Goal: Task Accomplishment & Management: Manage account settings

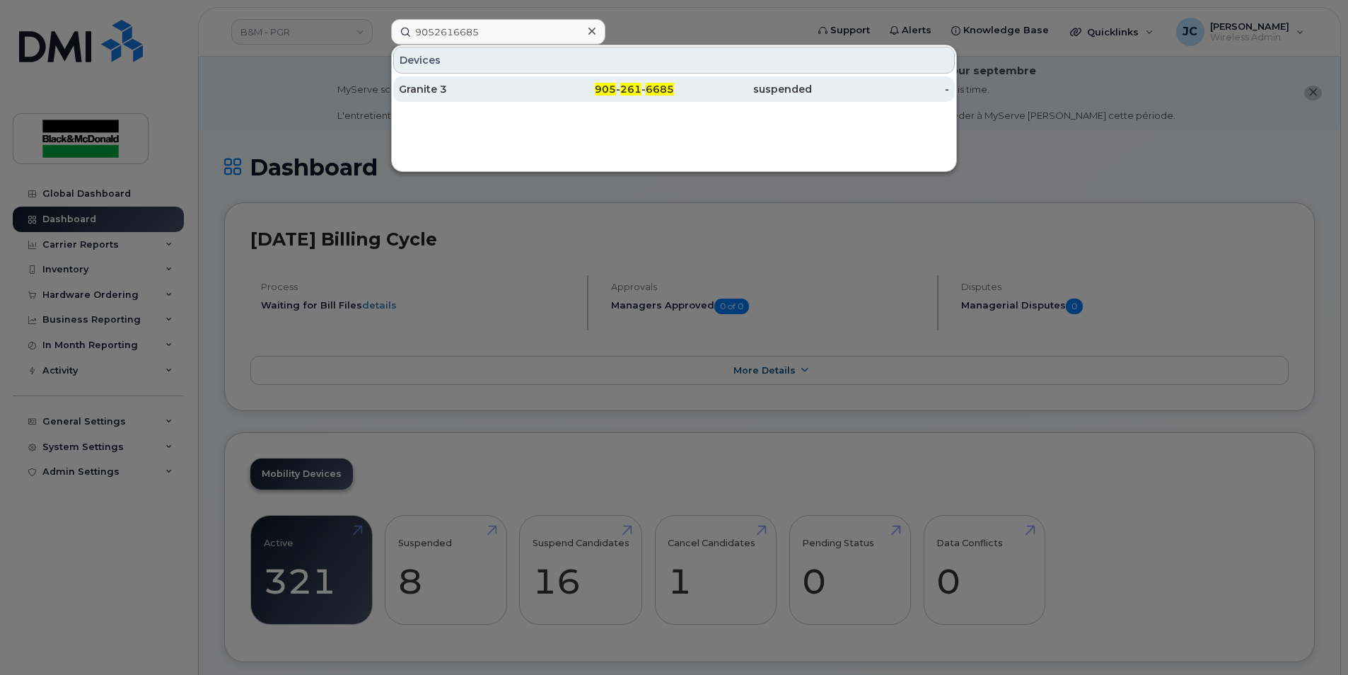
type input "9052616685"
click at [687, 88] on div "suspended" at bounding box center [743, 89] width 138 height 14
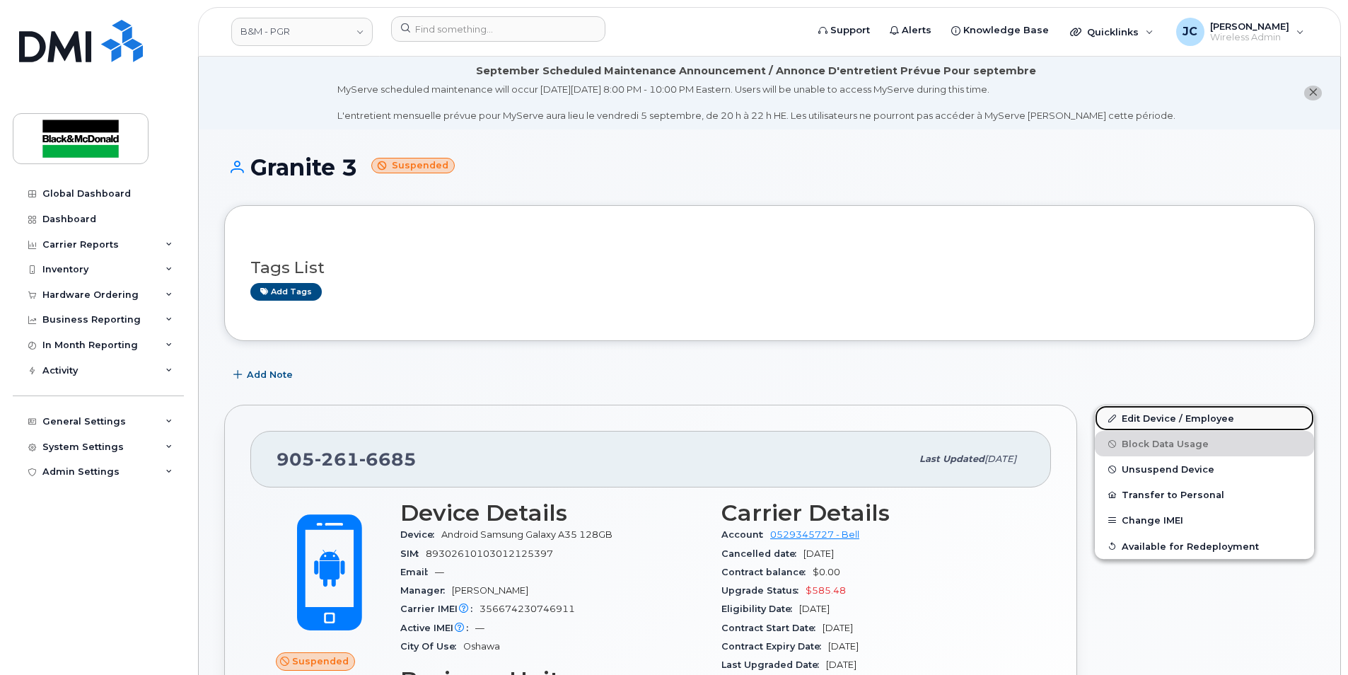
click at [1146, 416] on link "Edit Device / Employee" at bounding box center [1204, 417] width 219 height 25
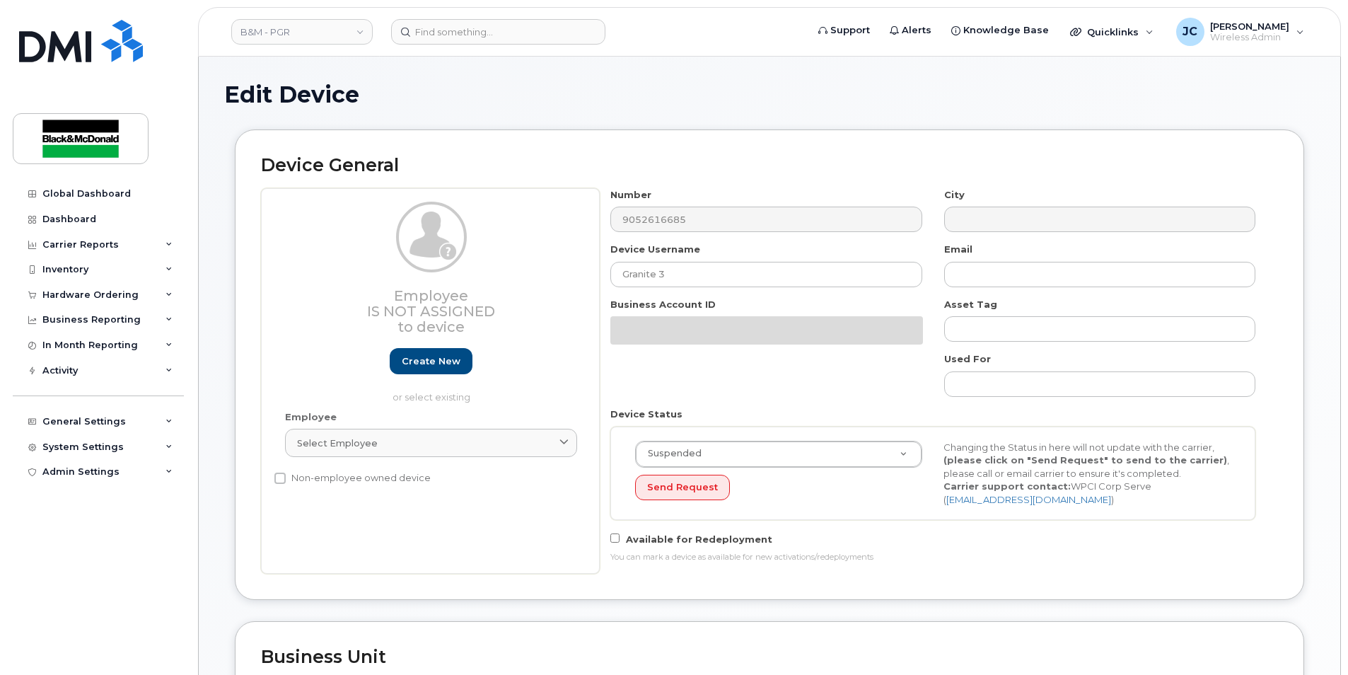
select select "91357"
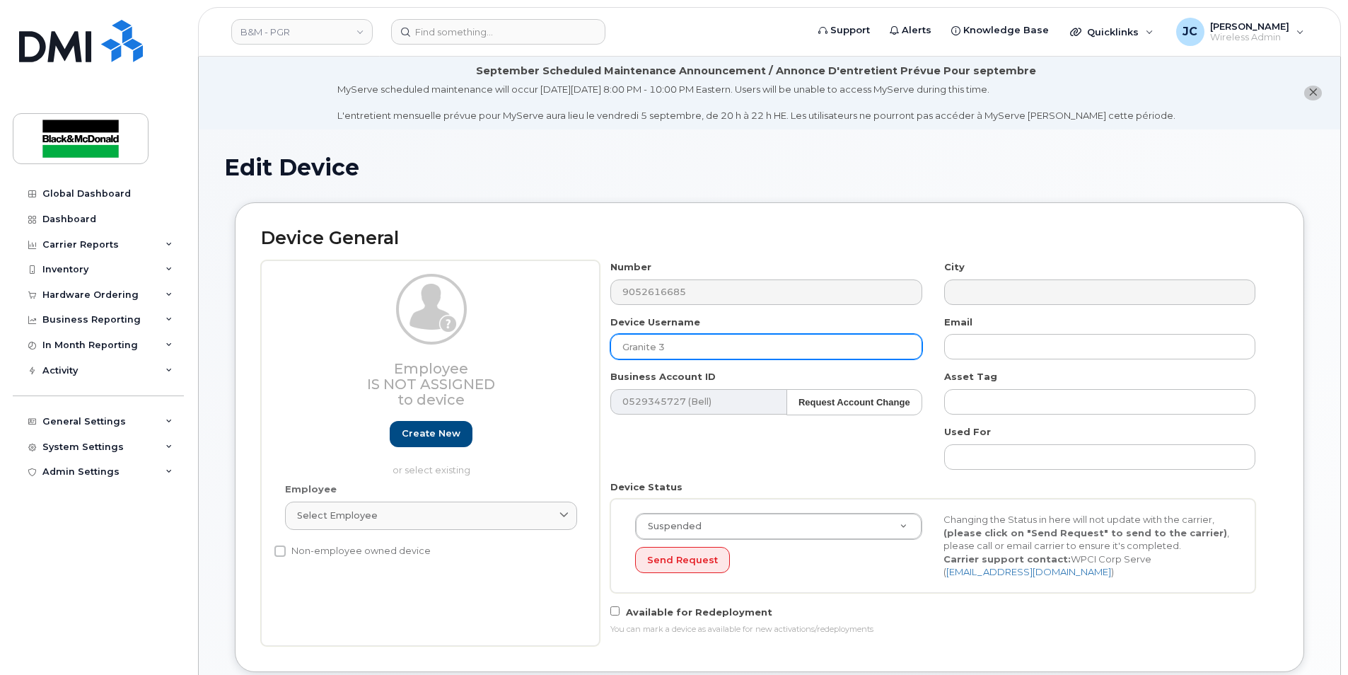
drag, startPoint x: 703, startPoint y: 342, endPoint x: 626, endPoint y: 361, distance: 79.4
click at [561, 356] on div "Employee Is not assigned to device Create new or select existing Employee Selec…" at bounding box center [769, 452] width 1017 height 385
paste input "Mehran : Koulani"
drag, startPoint x: 665, startPoint y: 345, endPoint x: 660, endPoint y: 356, distance: 12.0
click at [660, 356] on input "Mehran : Koulani" at bounding box center [765, 346] width 311 height 25
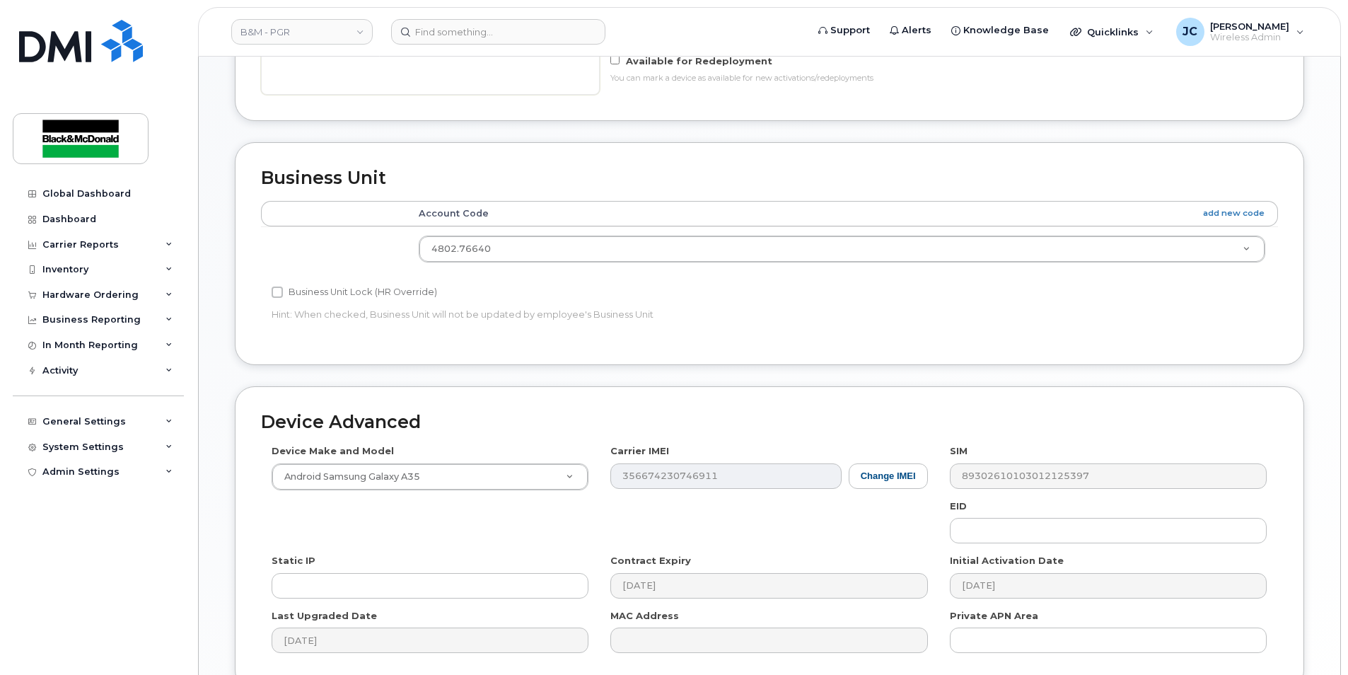
scroll to position [684, 0]
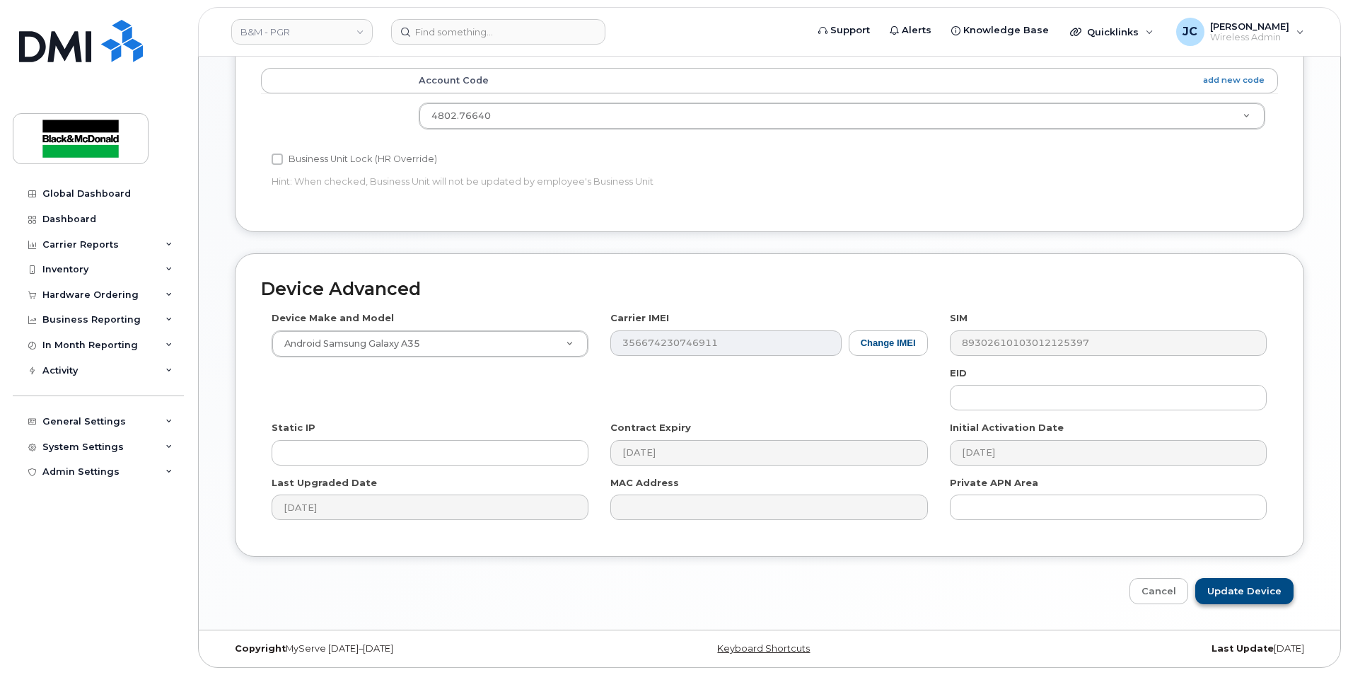
type input "Mehran Koulani"
click at [1235, 595] on input "Update Device" at bounding box center [1244, 591] width 98 height 26
type input "Saving..."
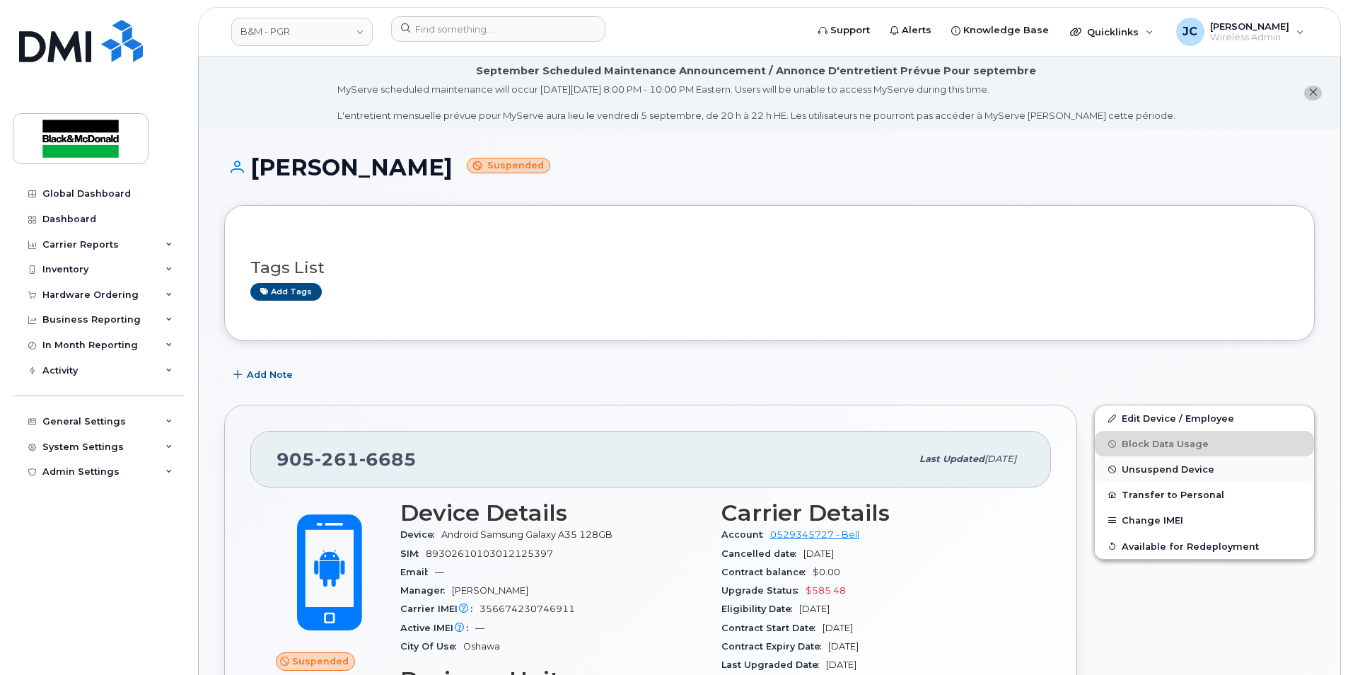
click at [1152, 467] on span "Unsuspend Device" at bounding box center [1167, 469] width 93 height 11
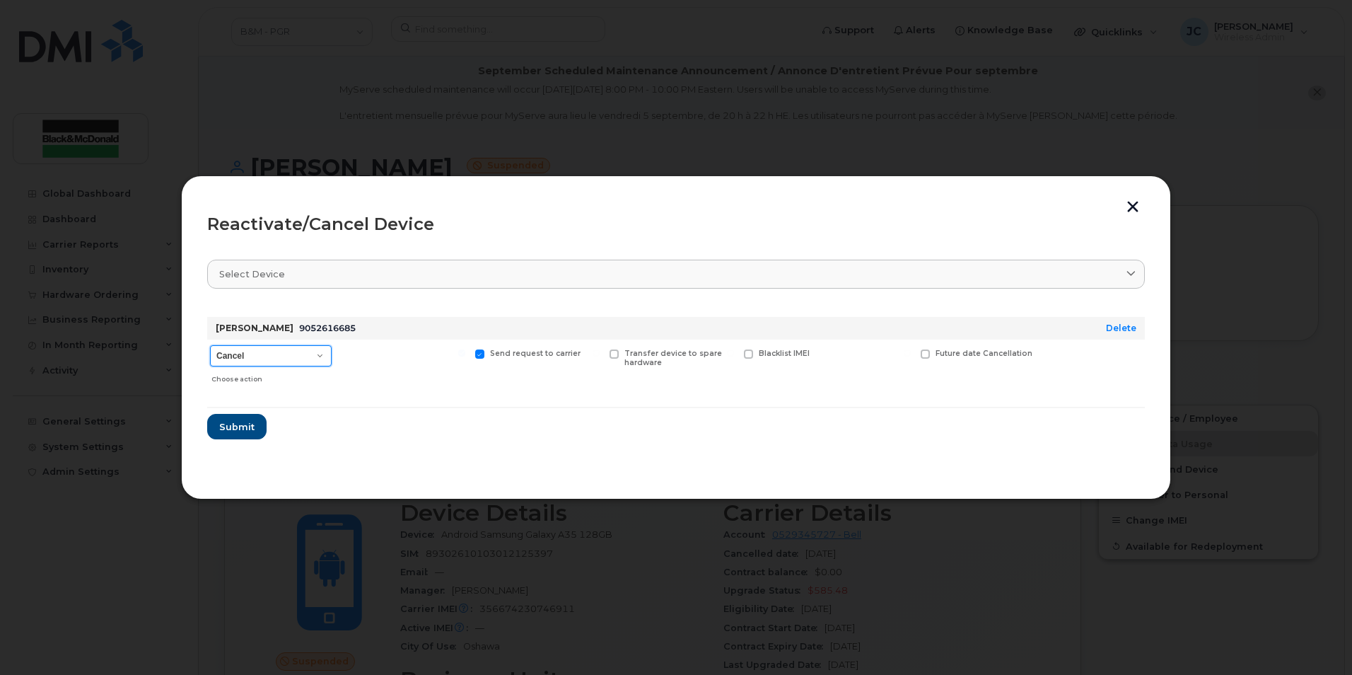
click at [321, 353] on select "Cancel Suspend - Extend Suspension Reactivate" at bounding box center [271, 355] width 122 height 21
select select "[object Object]"
click at [210, 345] on select "Cancel Suspend - Extend Suspension Reactivate" at bounding box center [271, 355] width 122 height 21
click at [240, 426] on span "Submit" at bounding box center [235, 426] width 35 height 13
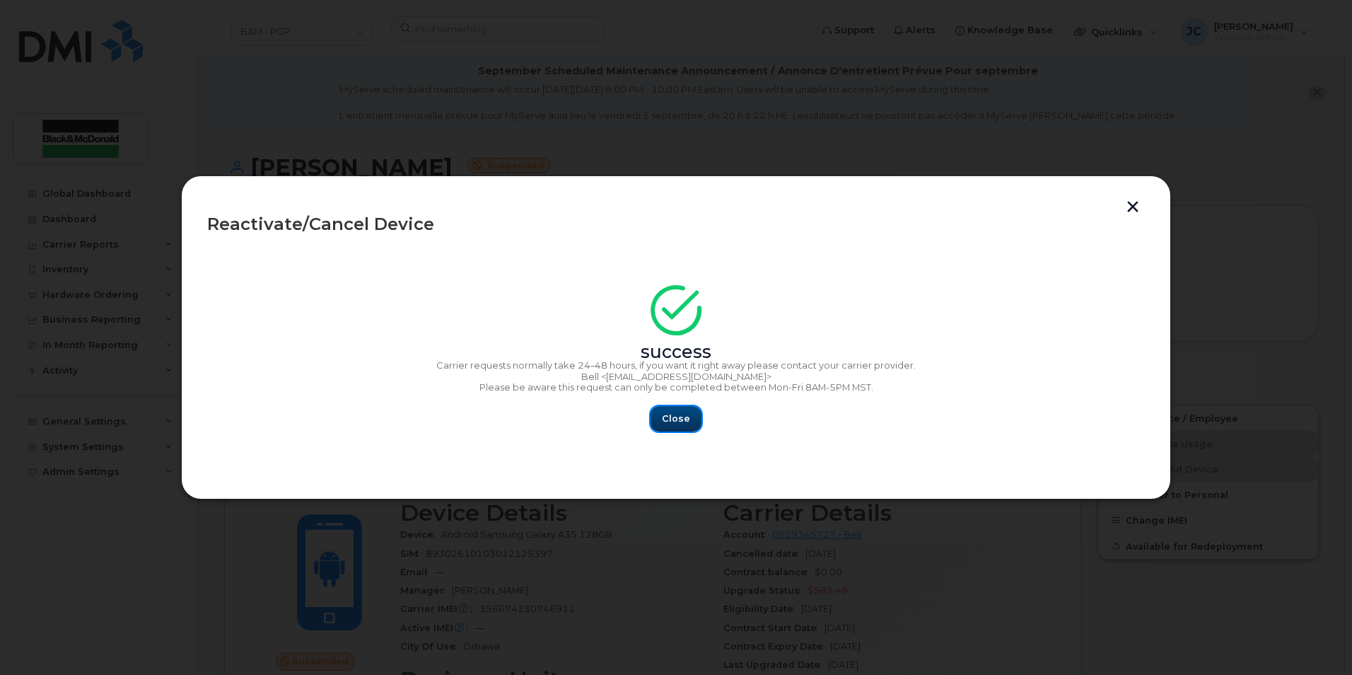
click at [679, 424] on span "Close" at bounding box center [676, 418] width 28 height 13
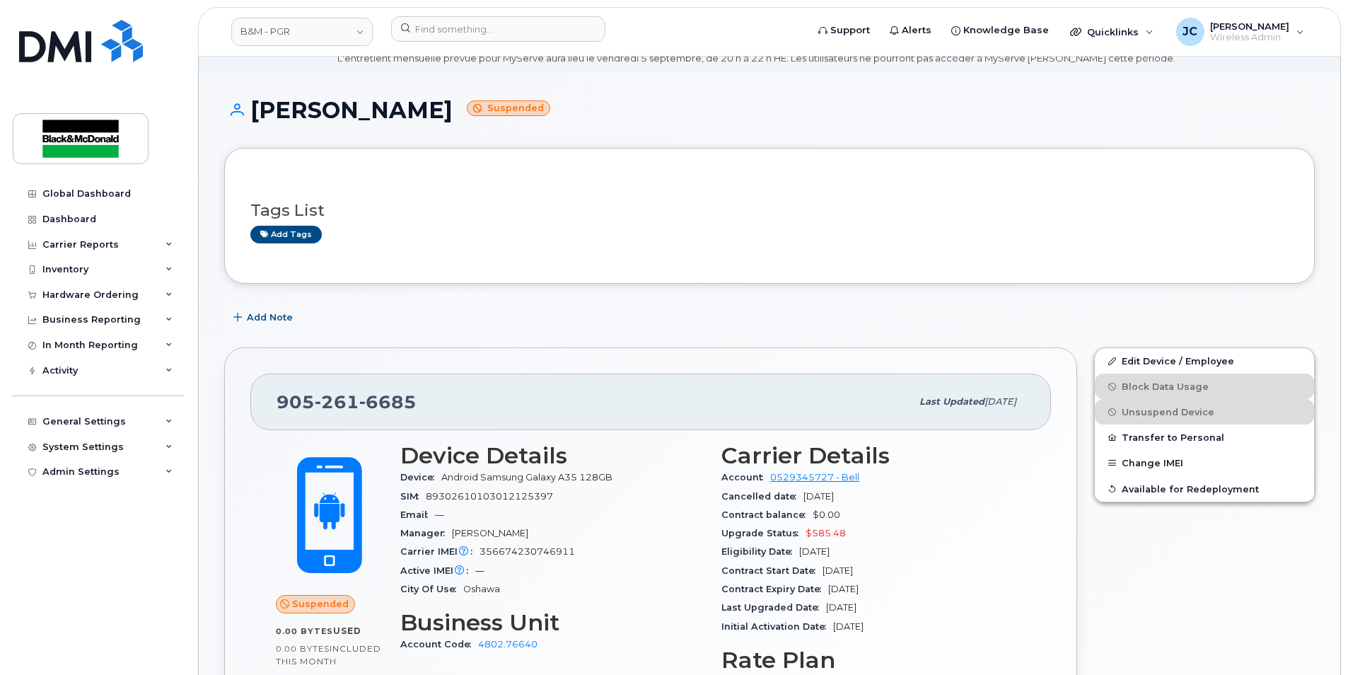
scroll to position [212, 0]
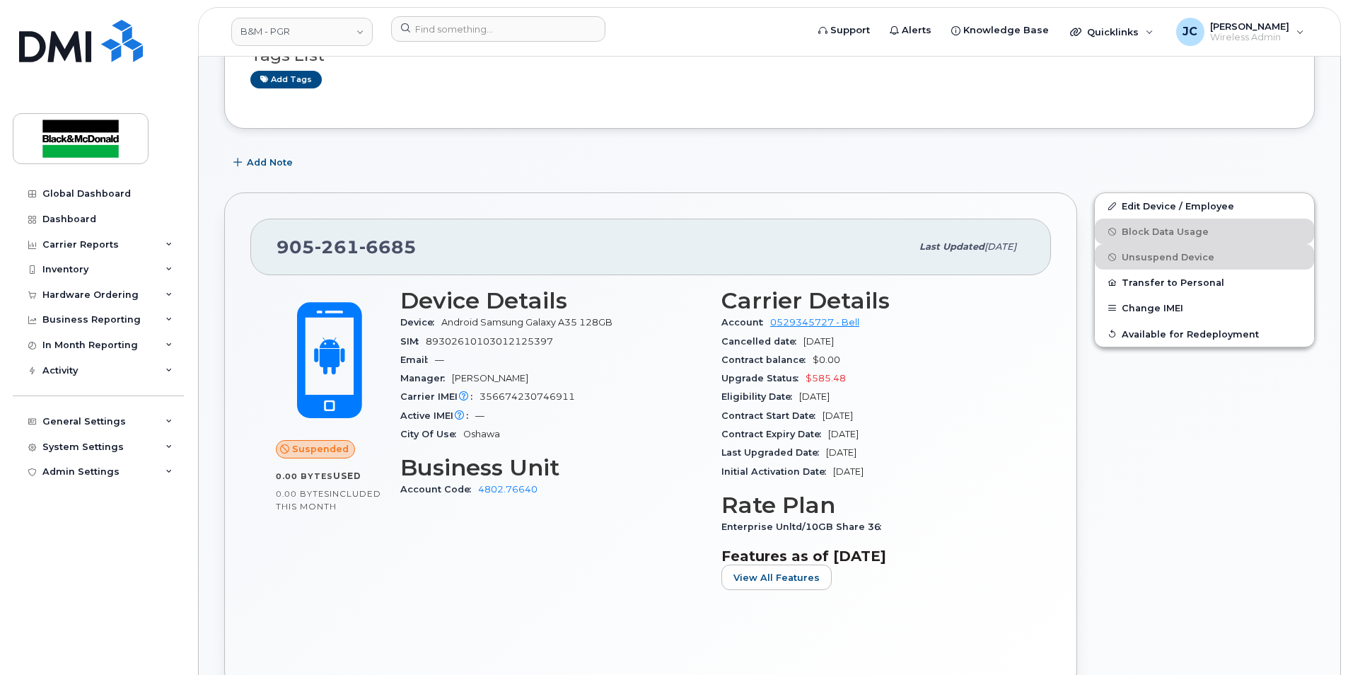
click at [1118, 547] on div "Edit Device / Employee Block Data Usage Unsuspend Device Transfer to Personal C…" at bounding box center [1204, 441] width 238 height 515
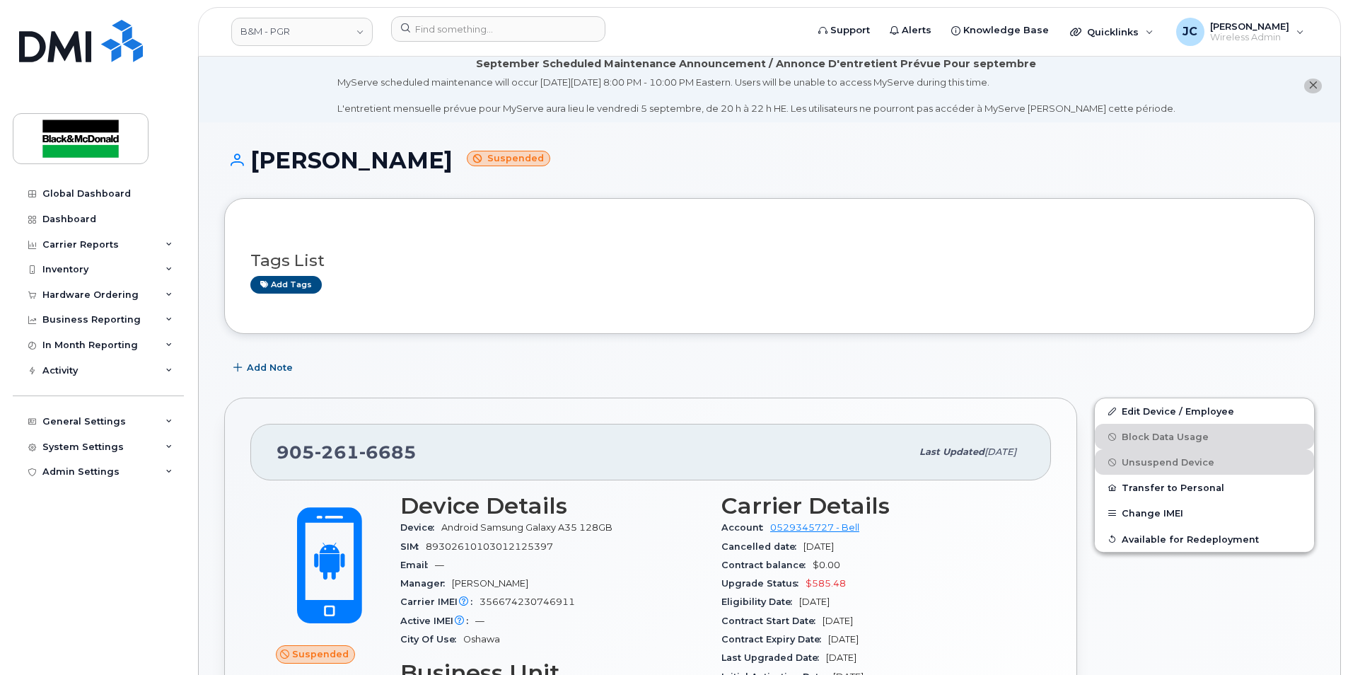
scroll to position [0, 0]
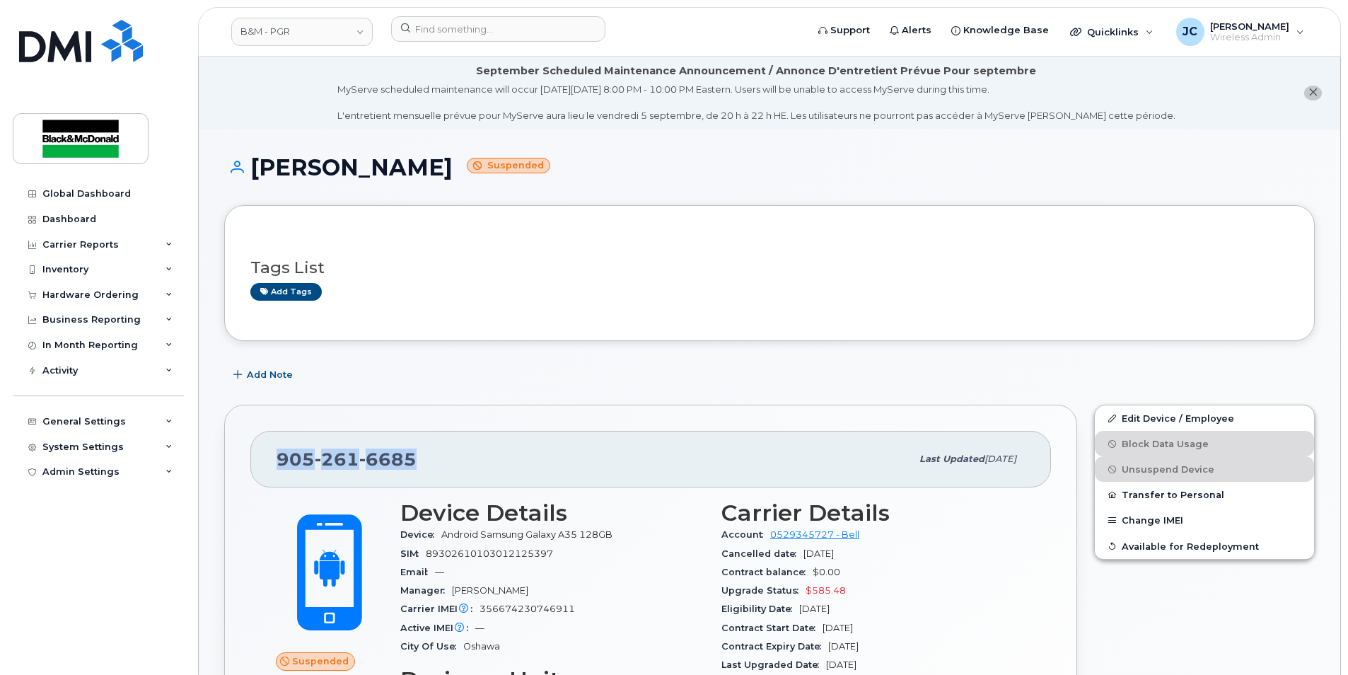
drag, startPoint x: 429, startPoint y: 468, endPoint x: 255, endPoint y: 438, distance: 176.6
click at [254, 437] on div "905 261 6685 Last updated Sep 05, 2025 Suspended 0.00 Bytes  used 0.00 Bytes  i…" at bounding box center [650, 653] width 853 height 498
drag, startPoint x: 255, startPoint y: 438, endPoint x: 395, endPoint y: 457, distance: 140.7
copy span "905 261 6685"
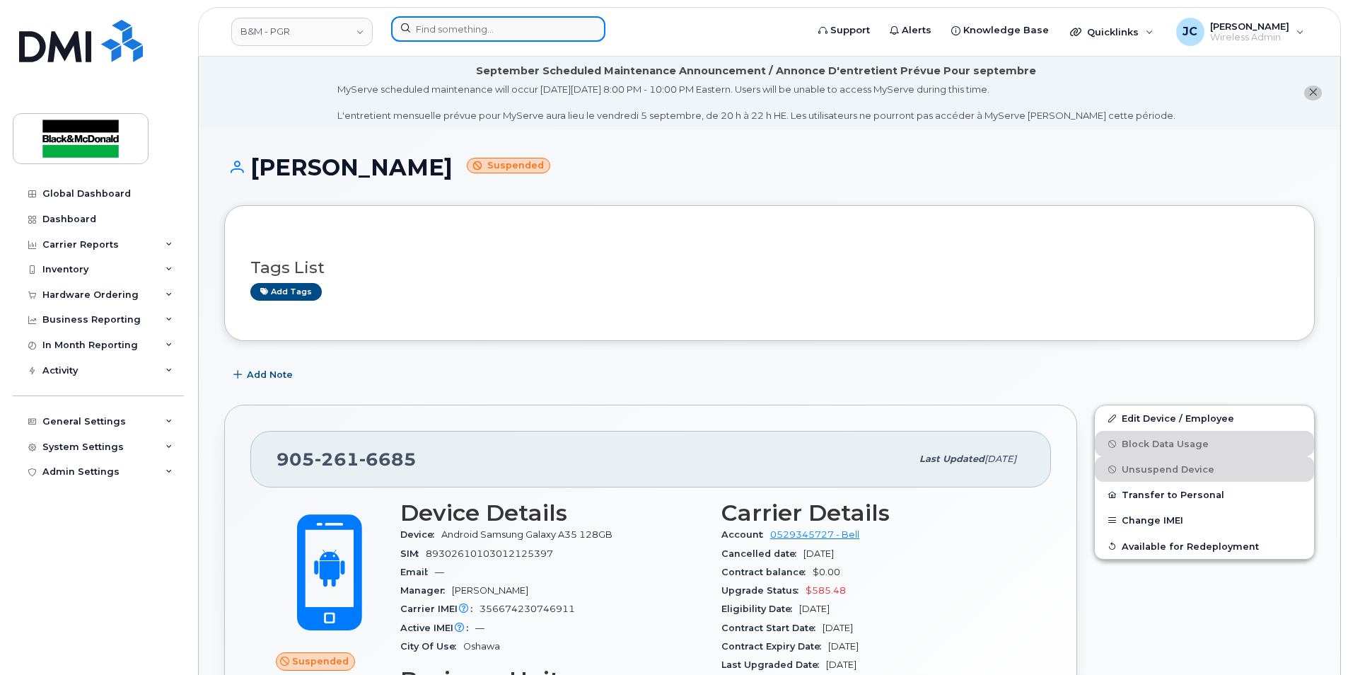
click at [455, 39] on input at bounding box center [498, 28] width 214 height 25
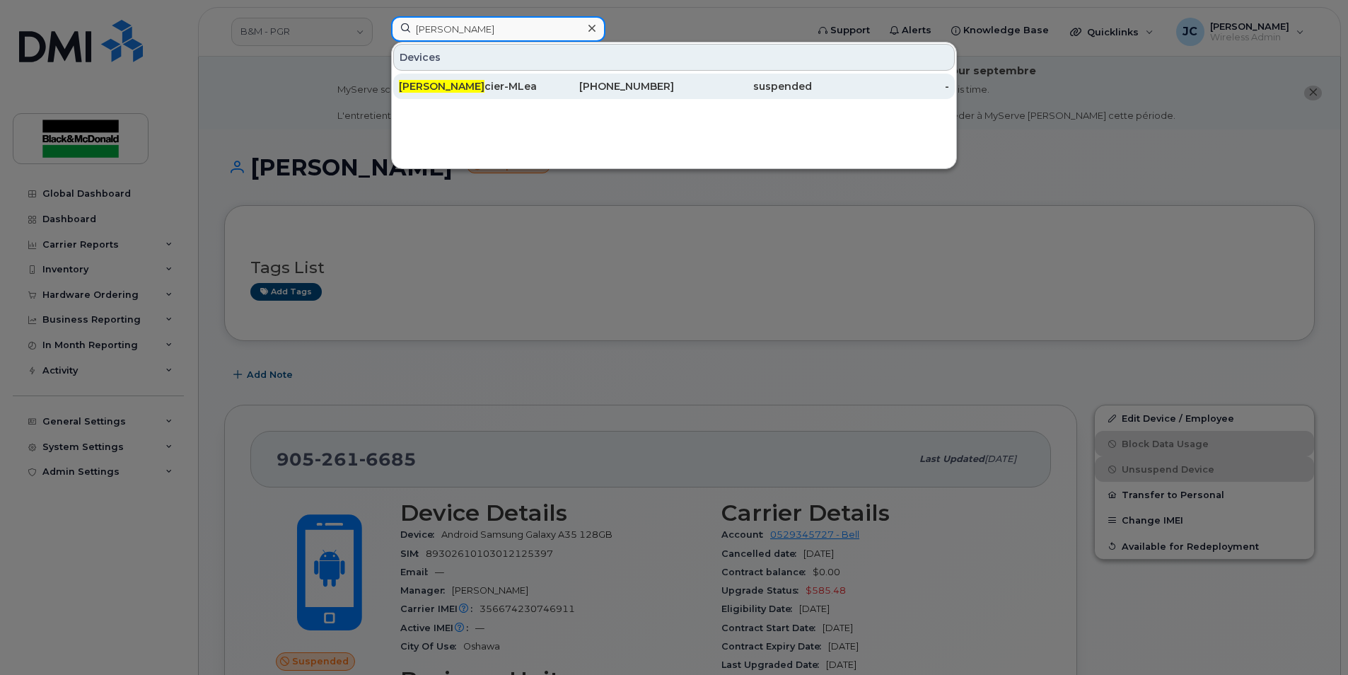
type input "don mer"
click at [634, 91] on div "416-717-8254" at bounding box center [606, 86] width 138 height 14
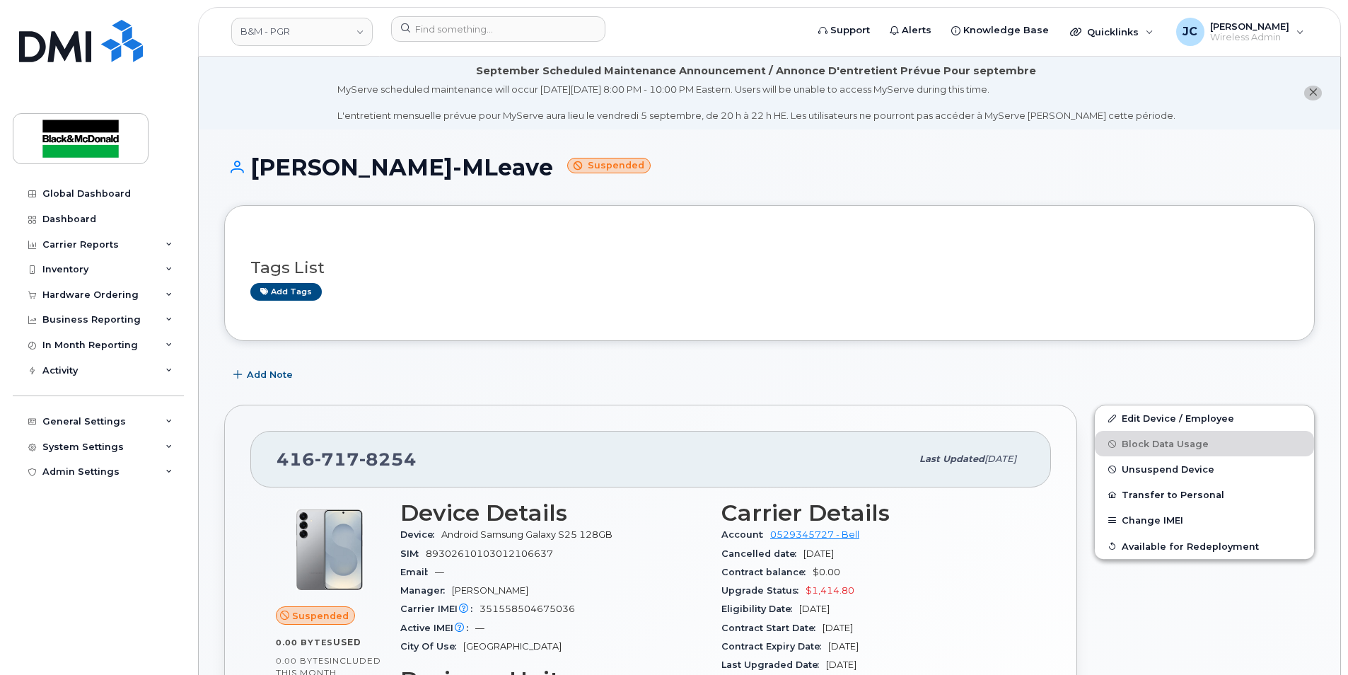
scroll to position [141, 0]
